Goal: Navigation & Orientation: Understand site structure

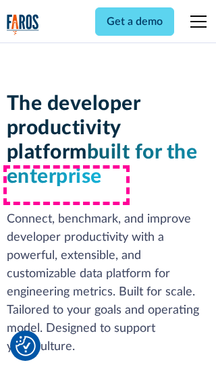
scroll to position [204, 0]
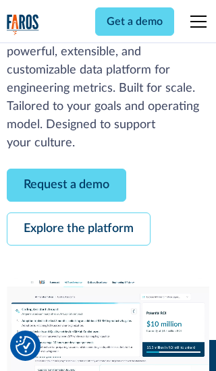
click at [66, 185] on link "Request a demo" at bounding box center [66, 185] width 119 height 33
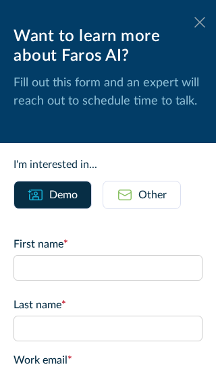
click at [200, 22] on icon at bounding box center [199, 22] width 11 height 10
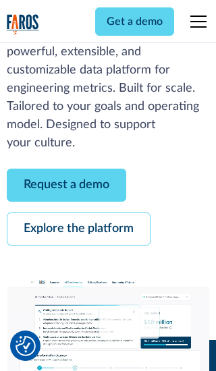
scroll to position [248, 0]
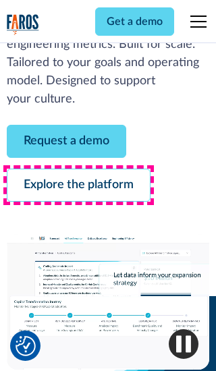
click at [78, 185] on link "Explore the platform" at bounding box center [79, 185] width 144 height 33
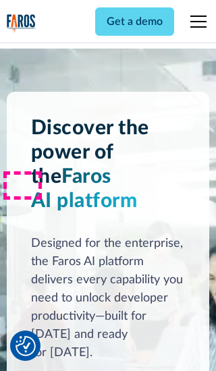
scroll to position [10141, 0]
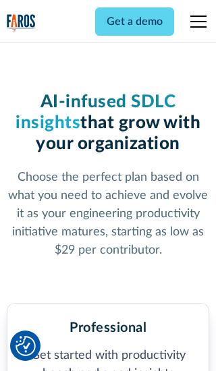
scroll to position [2097, 0]
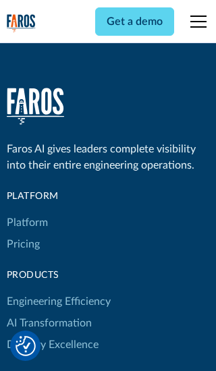
click at [26, 212] on link "Platform" at bounding box center [27, 223] width 41 height 22
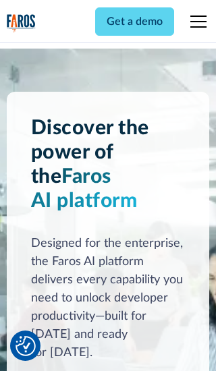
scroll to position [10574, 0]
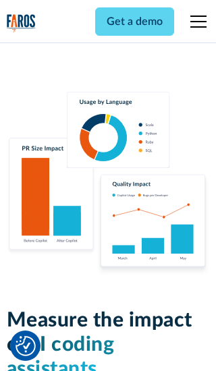
scroll to position [8391, 0]
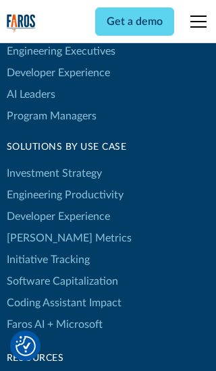
click at [40, 227] on link "[PERSON_NAME] Metrics" at bounding box center [69, 238] width 125 height 22
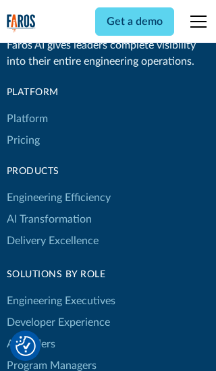
scroll to position [5914, 0]
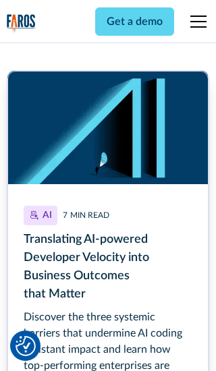
scroll to position [6103, 0]
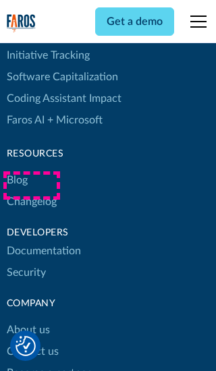
click at [31, 191] on link "Changelog" at bounding box center [32, 202] width 50 height 22
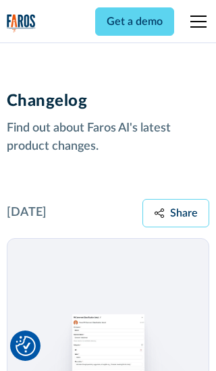
scroll to position [16304, 0]
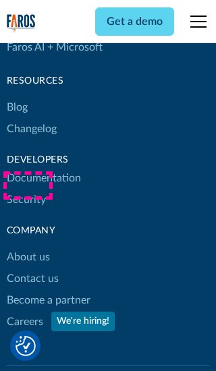
click at [28, 246] on link "About us" at bounding box center [28, 257] width 43 height 22
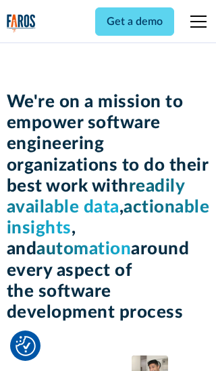
scroll to position [4659, 0]
